Goal: Task Accomplishment & Management: Use online tool/utility

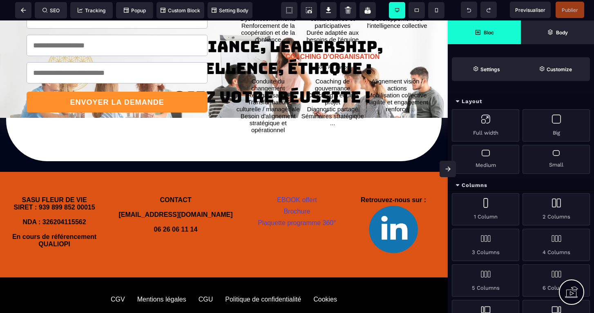
scroll to position [562, 0]
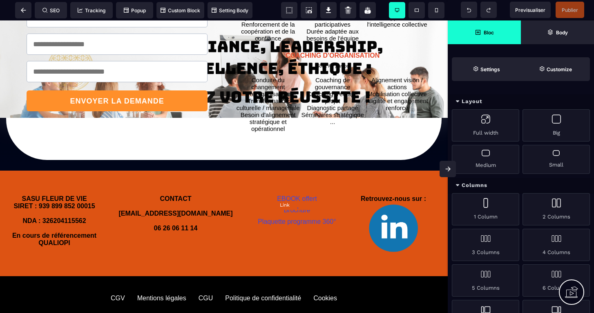
click at [301, 202] on link "EBOOK offert" at bounding box center [297, 198] width 40 height 7
select select "**"
select select "***"
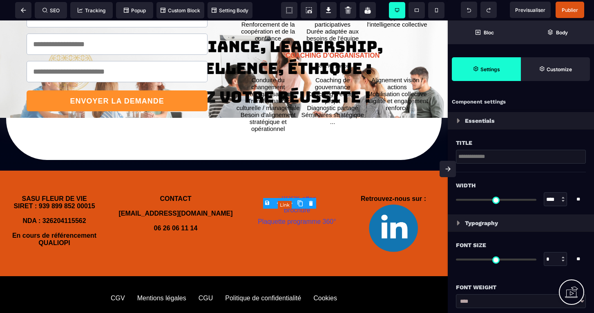
click at [299, 202] on link "EBOOK offert" at bounding box center [297, 198] width 40 height 7
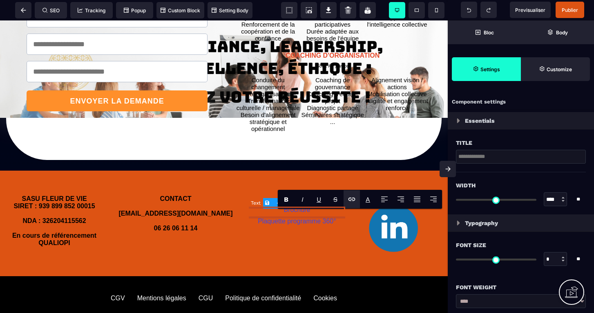
click at [352, 198] on icon at bounding box center [351, 198] width 7 height 3
click at [576, 8] on span "Publier" at bounding box center [570, 10] width 16 height 6
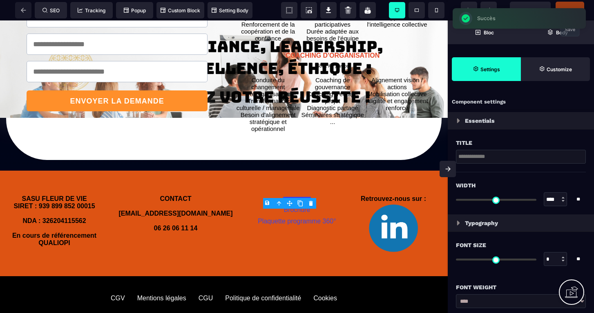
click at [576, 8] on span "Publier" at bounding box center [570, 10] width 16 height 6
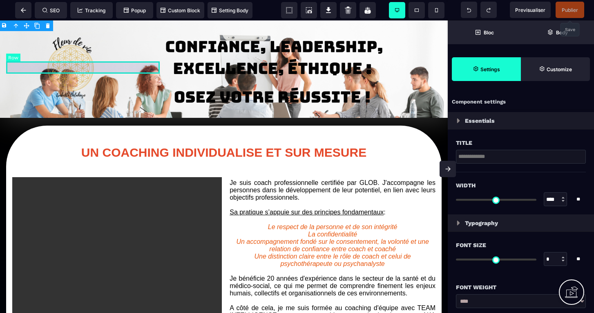
scroll to position [0, 0]
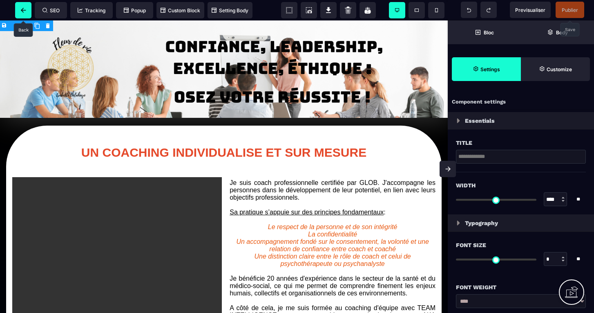
click at [22, 11] on icon at bounding box center [23, 10] width 5 height 5
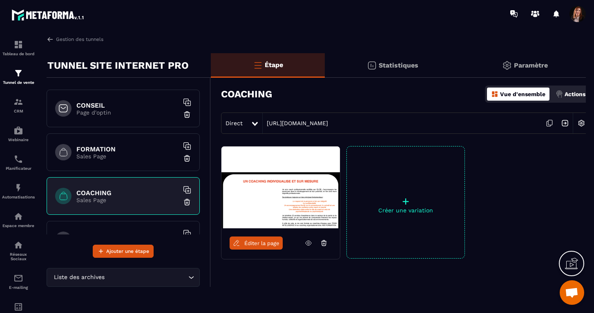
scroll to position [62, 0]
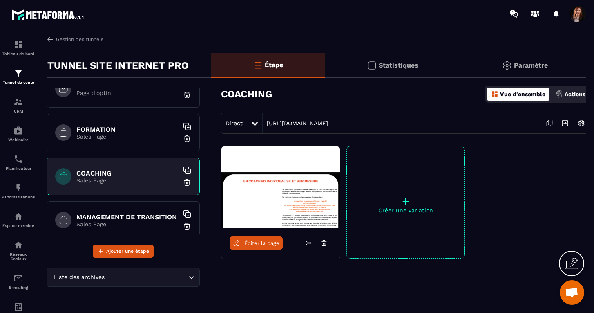
click at [121, 218] on h6 "MANAGEMENT DE TRANSITION" at bounding box center [127, 217] width 102 height 8
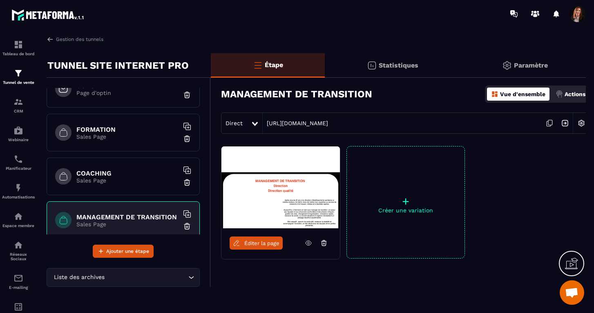
click at [261, 238] on link "Éditer la page" at bounding box center [256, 242] width 53 height 13
